Goal: Use online tool/utility: Utilize a website feature to perform a specific function

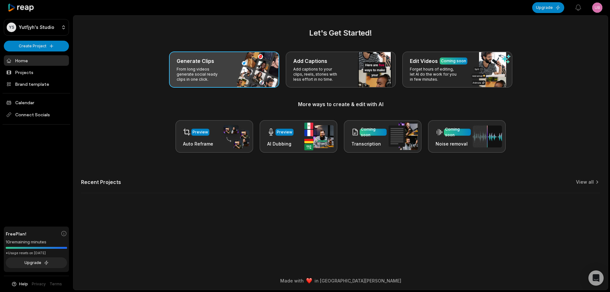
click at [206, 76] on p "From long videos generate social ready clips in one click." at bounding box center [201, 74] width 49 height 15
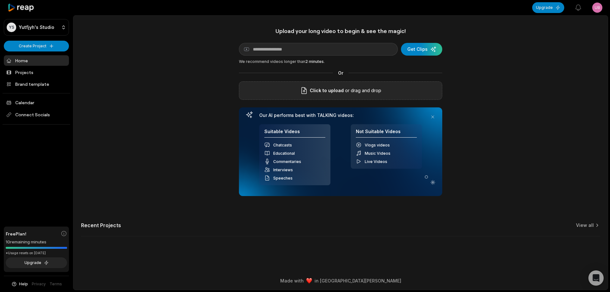
click at [399, 91] on div "Click to upload or drag and drop" at bounding box center [340, 90] width 203 height 18
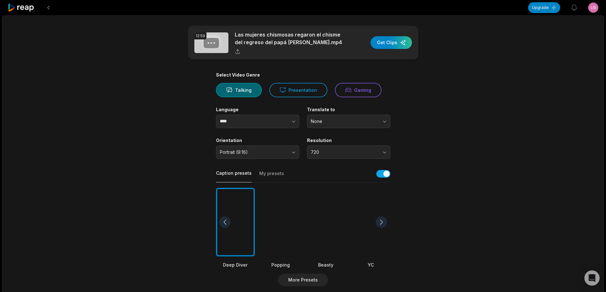
click at [327, 218] on div at bounding box center [325, 222] width 39 height 69
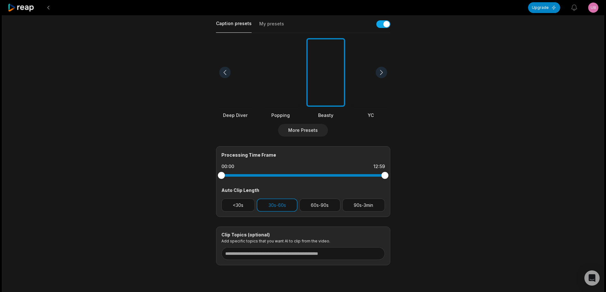
scroll to position [169, 0]
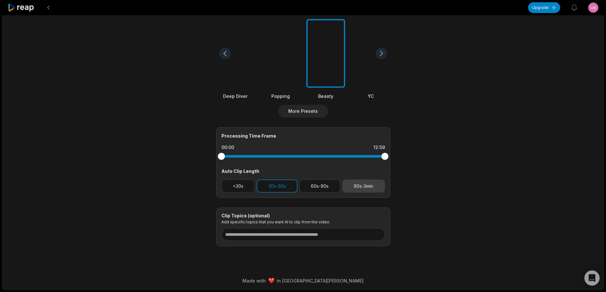
click at [368, 189] on button "90s-3min" at bounding box center [363, 186] width 43 height 13
click at [276, 187] on button "30s-60s" at bounding box center [277, 186] width 41 height 13
drag, startPoint x: 385, startPoint y: 156, endPoint x: 347, endPoint y: 152, distance: 38.4
click at [347, 152] on div at bounding box center [302, 156] width 163 height 11
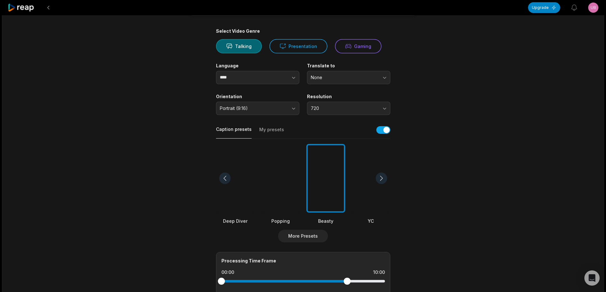
scroll to position [0, 0]
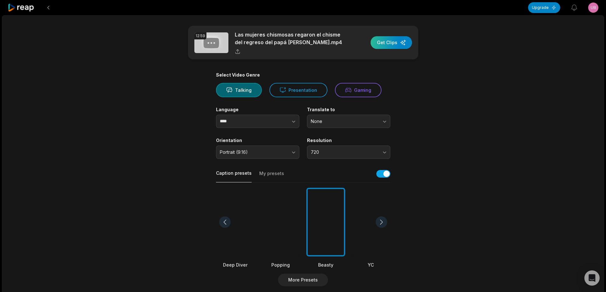
click at [384, 45] on div "button" at bounding box center [390, 42] width 41 height 13
